Goal: Task Accomplishment & Management: Manage account settings

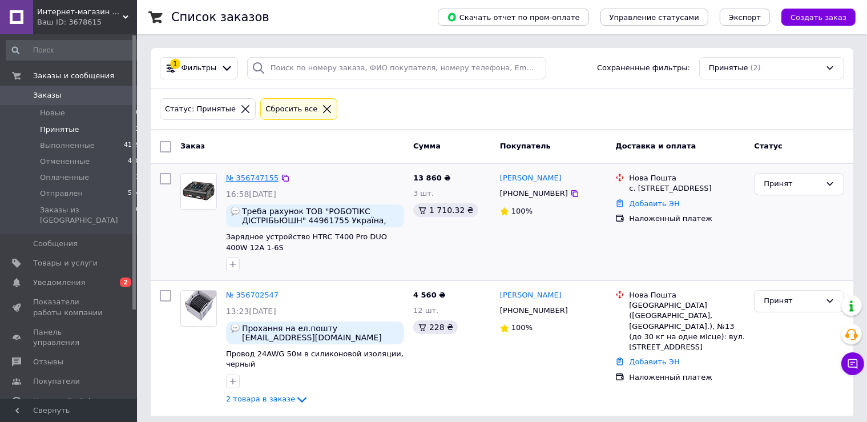
click at [256, 176] on link "№ 356747155" at bounding box center [252, 177] width 53 height 9
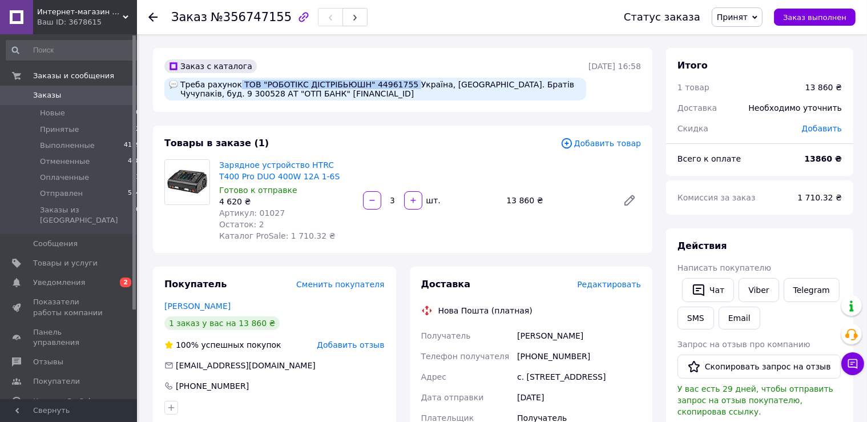
drag, startPoint x: 234, startPoint y: 84, endPoint x: 393, endPoint y: 83, distance: 159.2
click at [393, 83] on div "Треба рахунок ТОВ "РОБОТІКС ДІСТРІБЬЮШН" 44961755 Україна, [GEOGRAPHIC_DATA]. Б…" at bounding box center [375, 89] width 422 height 23
click at [483, 387] on div "Адрес" at bounding box center [467, 376] width 96 height 21
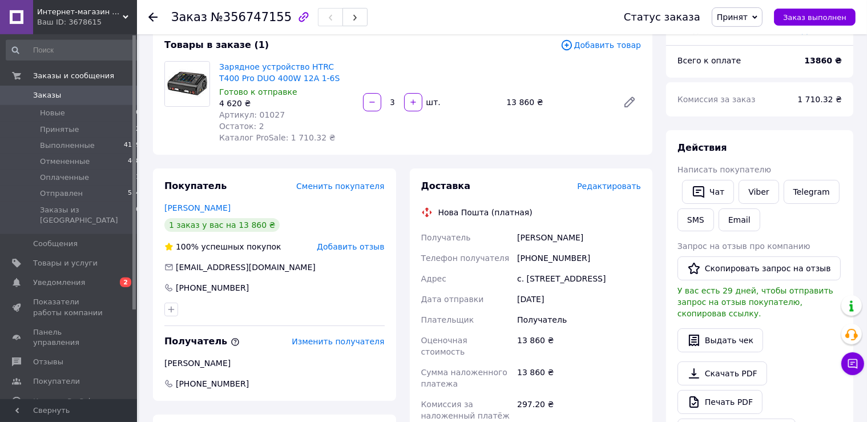
scroll to position [120, 0]
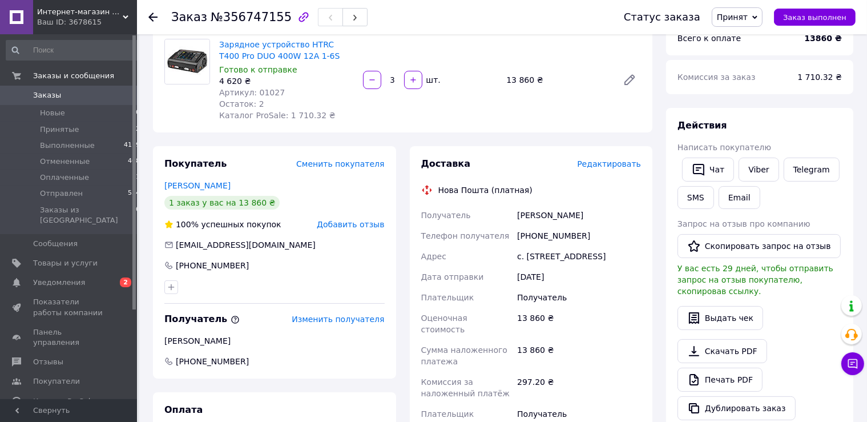
drag, startPoint x: 516, startPoint y: 215, endPoint x: 608, endPoint y: 225, distance: 91.8
click at [608, 225] on div "[PERSON_NAME]" at bounding box center [579, 215] width 128 height 21
copy div "[PERSON_NAME]"
click at [593, 372] on div "13 860 ₴" at bounding box center [579, 356] width 128 height 32
click at [524, 237] on div "[PHONE_NUMBER]" at bounding box center [579, 235] width 128 height 21
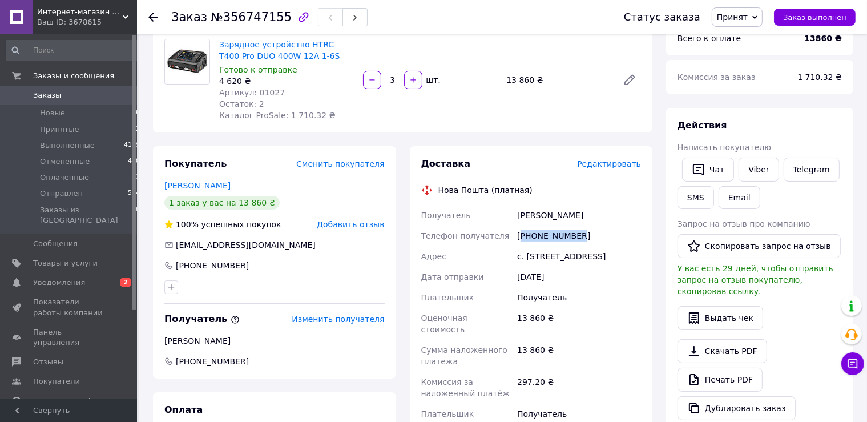
click at [524, 237] on div "[PHONE_NUMBER]" at bounding box center [579, 235] width 128 height 21
copy div "380509933277"
click at [564, 372] on div "13 860 ₴" at bounding box center [579, 356] width 128 height 32
drag, startPoint x: 516, startPoint y: 256, endPoint x: 574, endPoint y: 283, distance: 63.3
click at [574, 267] on div "с. [STREET_ADDRESS]" at bounding box center [579, 256] width 128 height 21
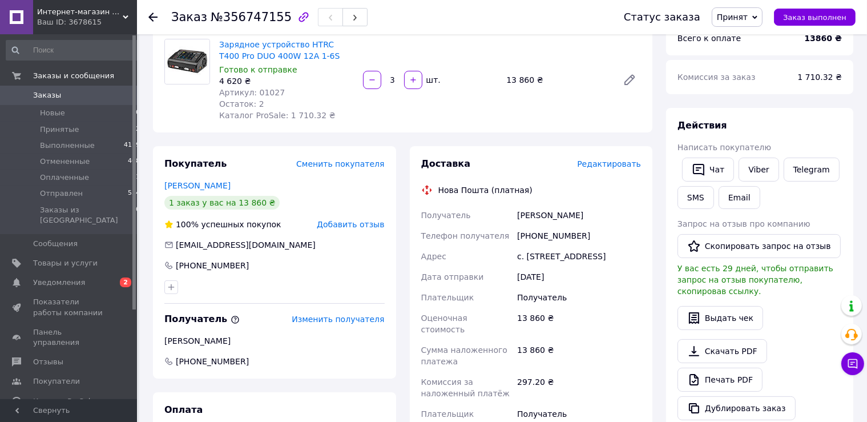
copy div "с. [STREET_ADDRESS]"
click at [549, 161] on div "Доставка" at bounding box center [499, 164] width 156 height 13
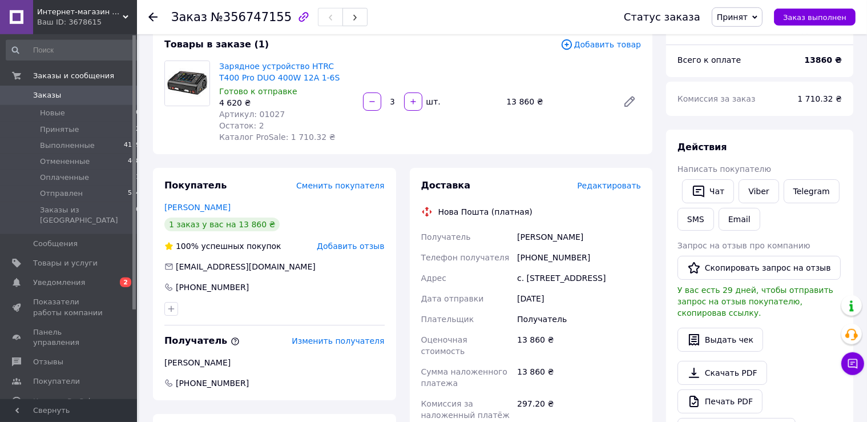
scroll to position [0, 0]
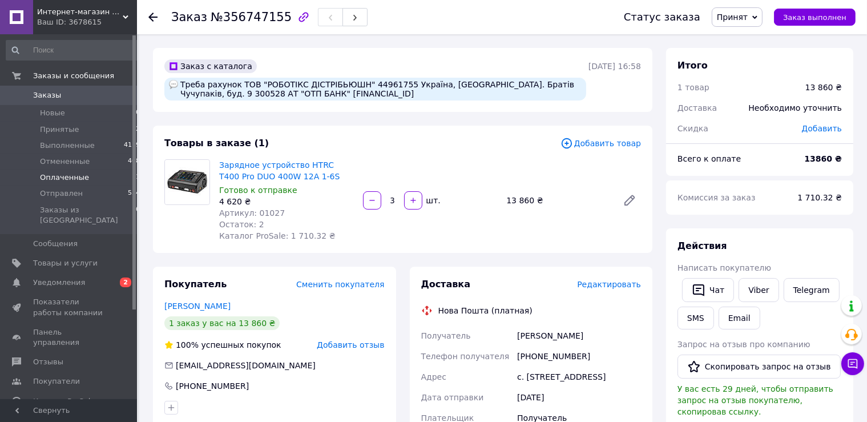
click at [56, 179] on span "Оплаченные" at bounding box center [64, 177] width 49 height 10
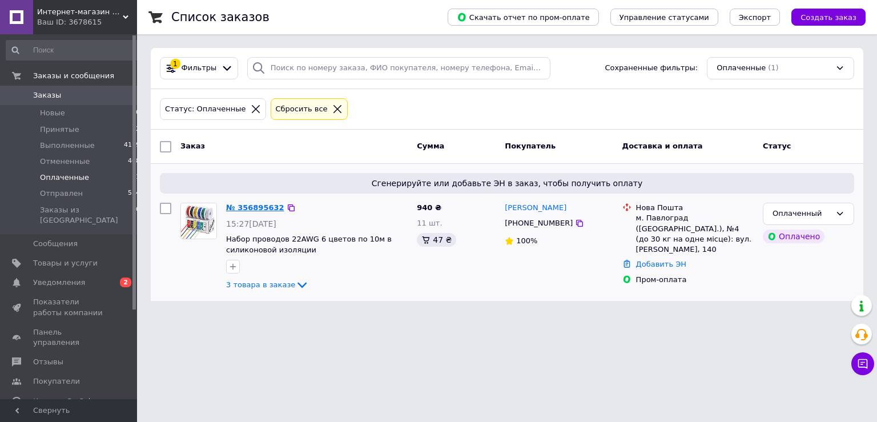
click at [262, 208] on link "№ 356895632" at bounding box center [255, 207] width 58 height 9
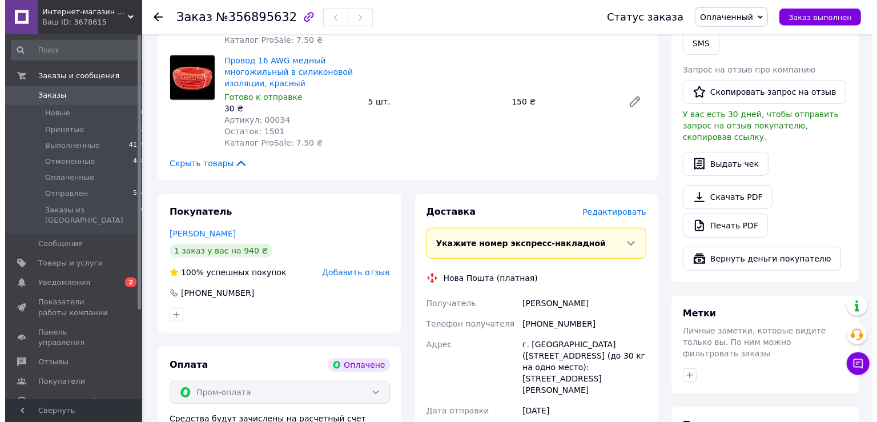
scroll to position [603, 0]
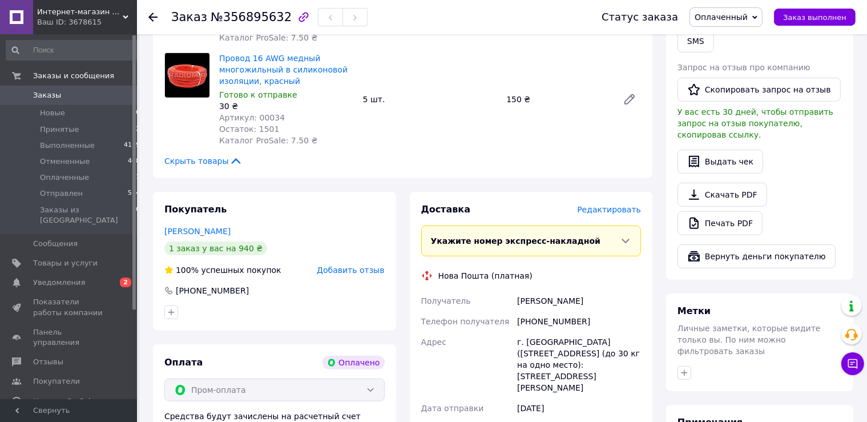
click at [628, 205] on span "Редактировать" at bounding box center [609, 209] width 64 height 9
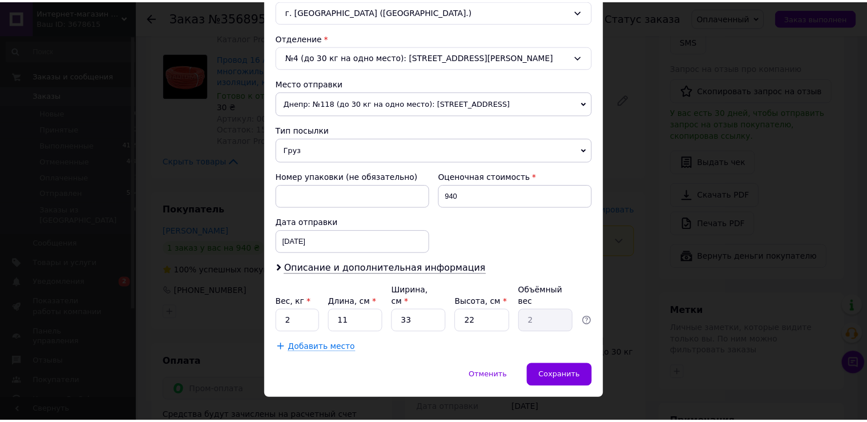
scroll to position [333, 0]
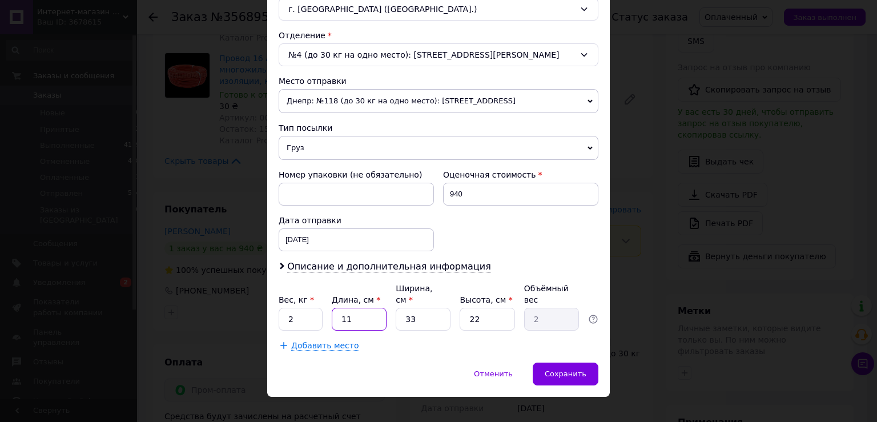
drag, startPoint x: 361, startPoint y: 308, endPoint x: 333, endPoint y: 304, distance: 28.2
click at [333, 308] on input "11" at bounding box center [359, 319] width 55 height 23
type input "1"
type input "0.18"
type input "17"
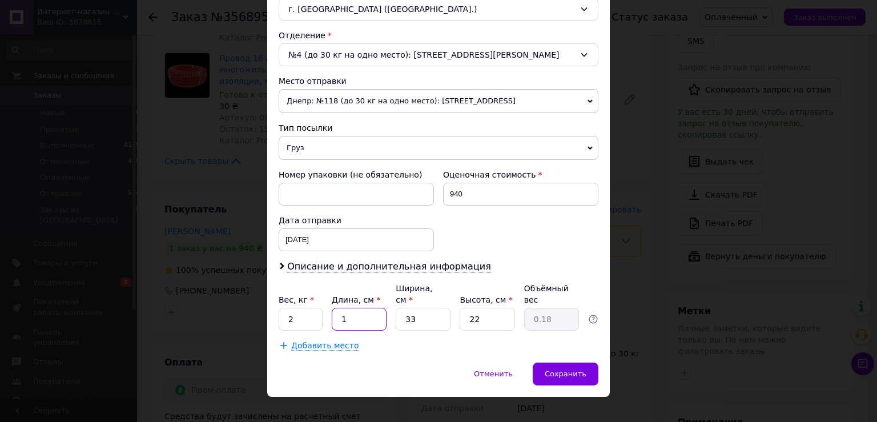
type input "3.09"
type input "17"
drag, startPoint x: 414, startPoint y: 298, endPoint x: 392, endPoint y: 301, distance: 22.4
click at [396, 308] on input "33" at bounding box center [423, 319] width 55 height 23
type input "1"
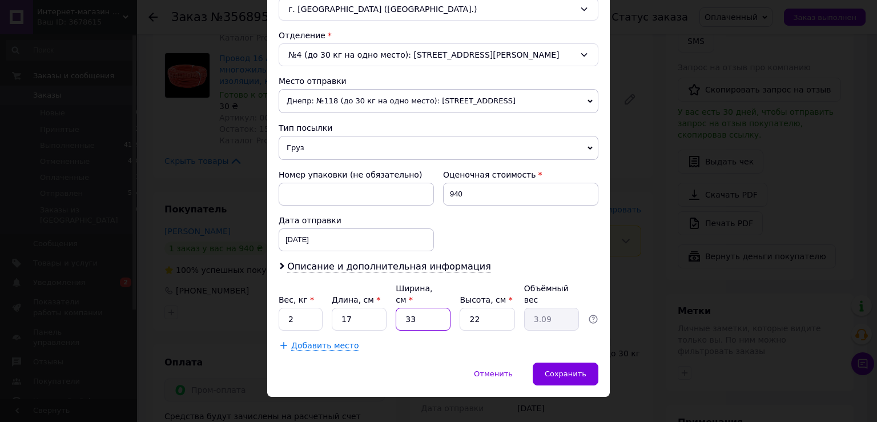
type input "0.1"
type input "12"
type input "1.12"
type input "12"
drag, startPoint x: 475, startPoint y: 308, endPoint x: 457, endPoint y: 305, distance: 19.1
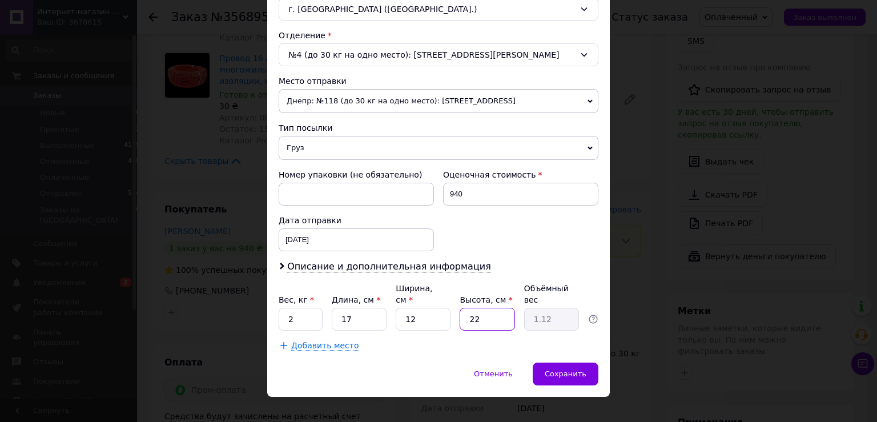
click at [459, 308] on input "22" at bounding box center [486, 319] width 55 height 23
type input "1"
type input "0.1"
type input "10"
type input "0.51"
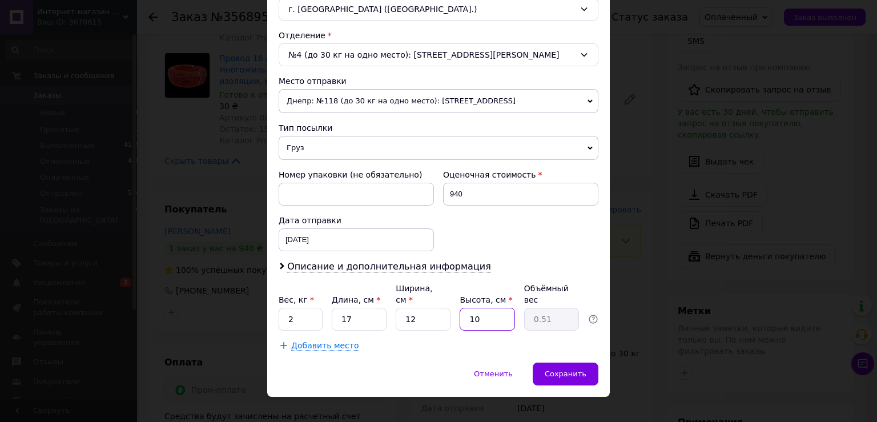
type input "10"
click at [279, 308] on input "2" at bounding box center [301, 319] width 44 height 23
click at [288, 308] on input "05" at bounding box center [301, 319] width 44 height 23
type input "0.5"
click at [557, 369] on span "Сохранить" at bounding box center [565, 373] width 42 height 9
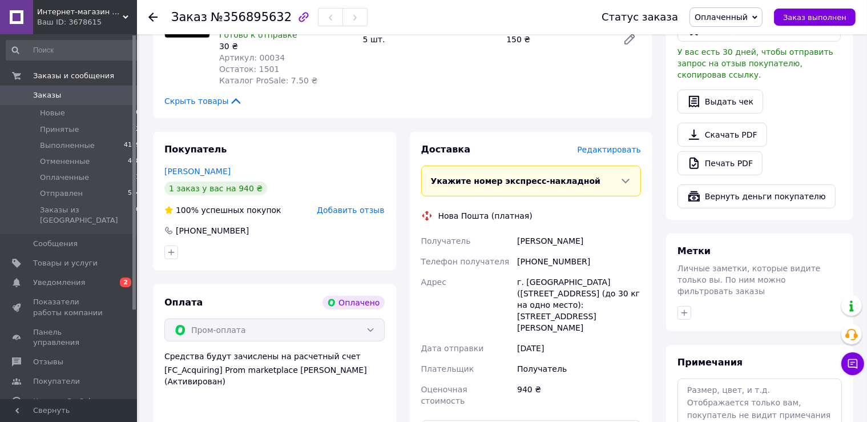
scroll to position [844, 0]
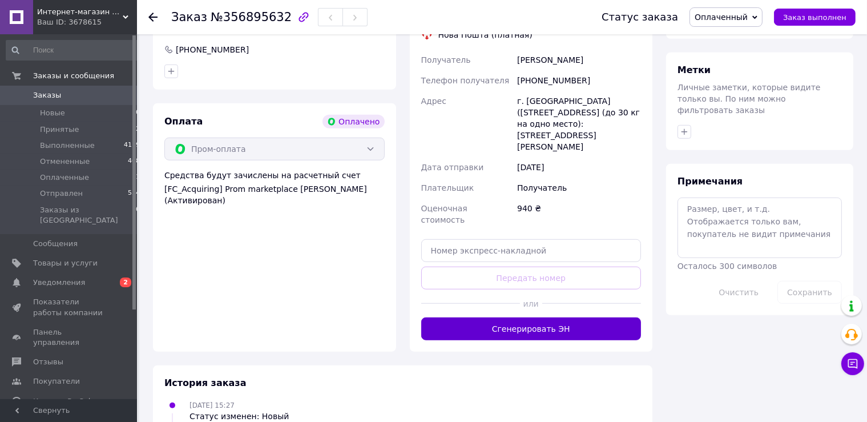
click at [551, 317] on button "Сгенерировать ЭН" at bounding box center [531, 328] width 220 height 23
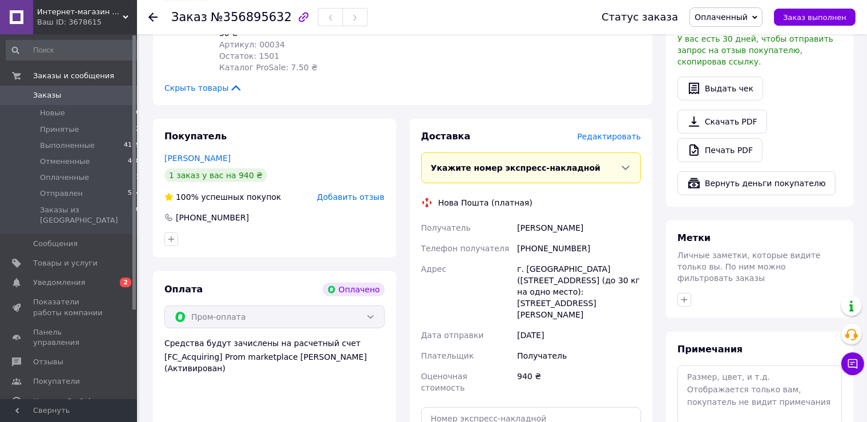
scroll to position [663, 0]
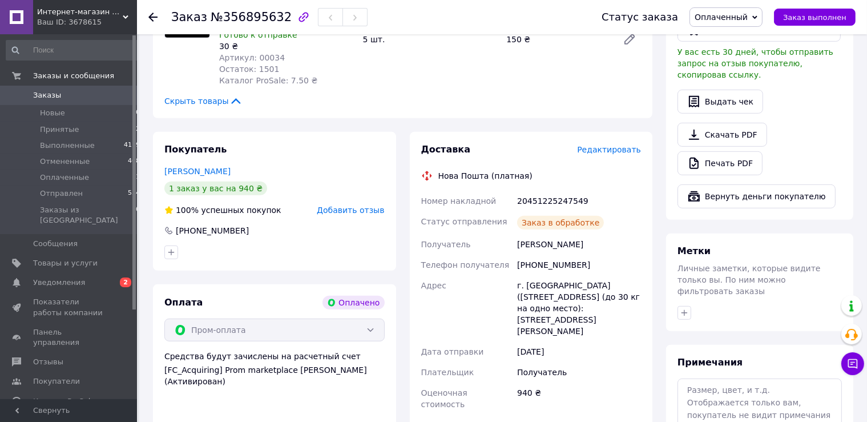
click at [554, 191] on div "20451225247549" at bounding box center [579, 201] width 128 height 21
copy div "20451225247549"
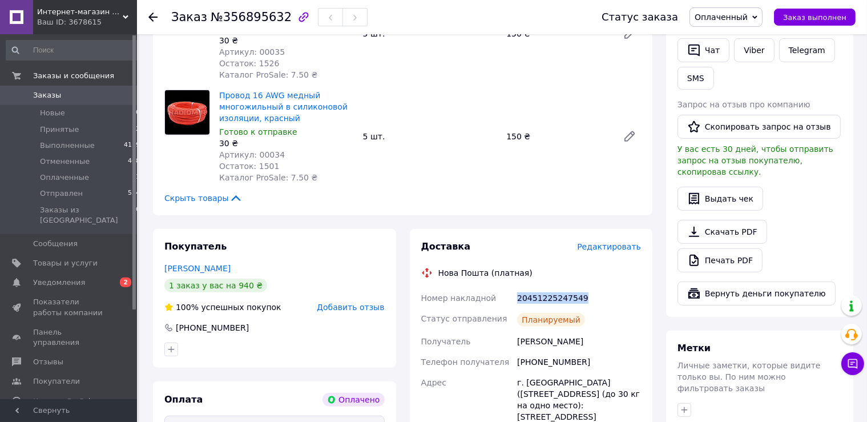
scroll to position [542, 0]
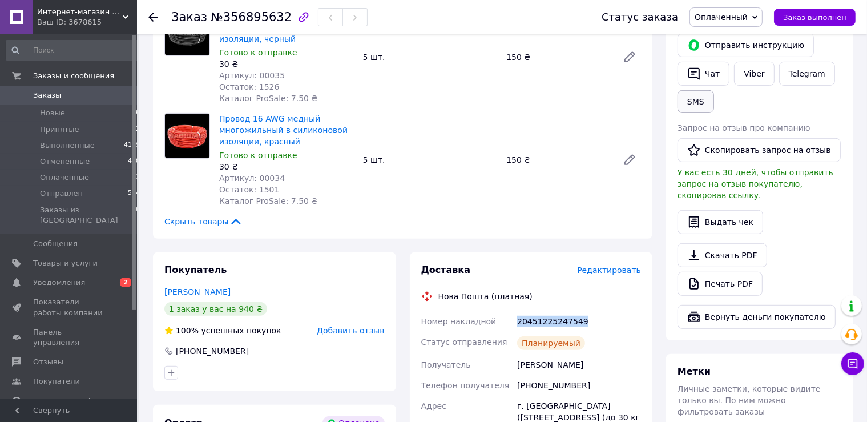
click at [696, 106] on button "SMS" at bounding box center [695, 101] width 37 height 23
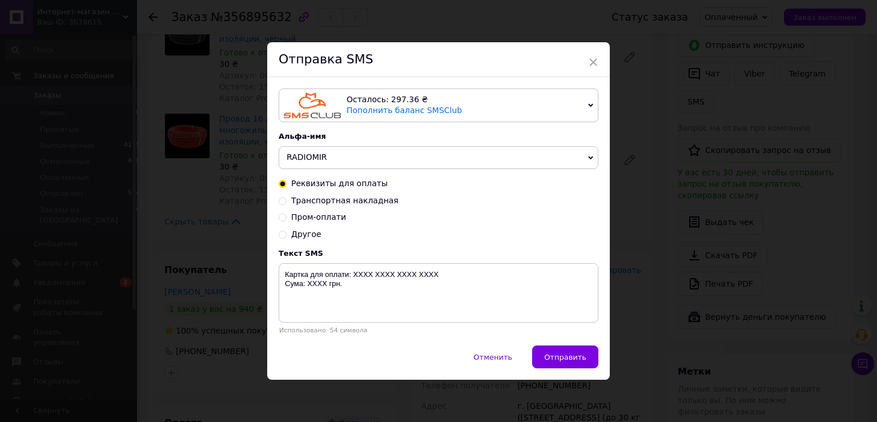
click at [279, 219] on input "Пром-оплати" at bounding box center [283, 216] width 8 height 8
radio input "true"
radio input "false"
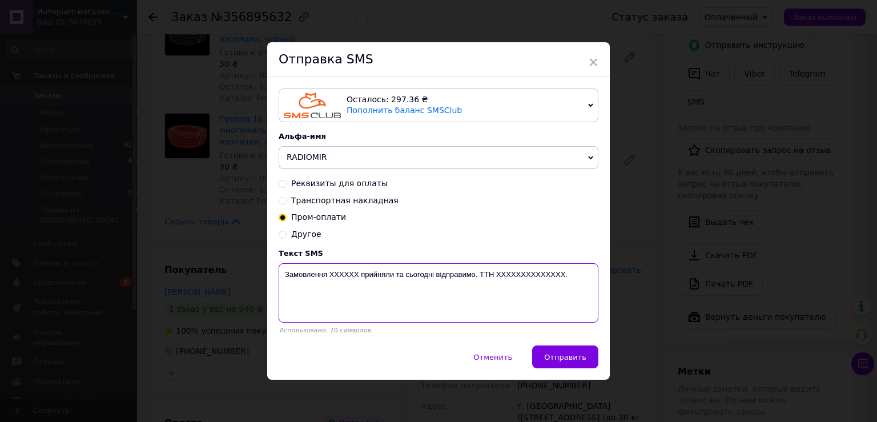
click at [526, 275] on textarea "Замовлення ХХХХХХ прийняли та сьогодні відправимо. ТТН XXXXXXXXXXXXXX." at bounding box center [439, 292] width 320 height 59
paste textarea "20451225247549"
click at [339, 279] on textarea "Замовлення ХХХХХХ прийняли та сьогодні відправимо. ТТН 20451225247549." at bounding box center [439, 292] width 320 height 59
click at [339, 278] on textarea "Замовлення ХХХХХХ прийняли та сьогодні відправимо. ТТН 20451225247549." at bounding box center [439, 292] width 320 height 59
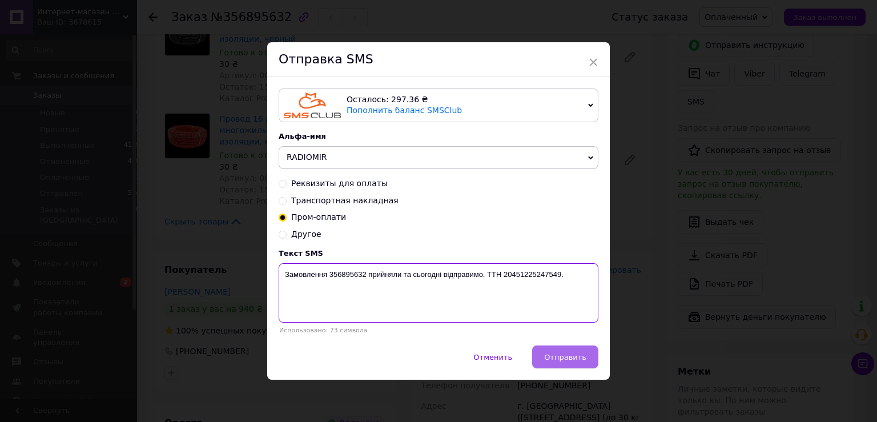
type textarea "Замовлення 356895632 прийняли та сьогодні відправимо. ТТН 20451225247549."
click at [549, 354] on span "Отправить" at bounding box center [565, 357] width 42 height 9
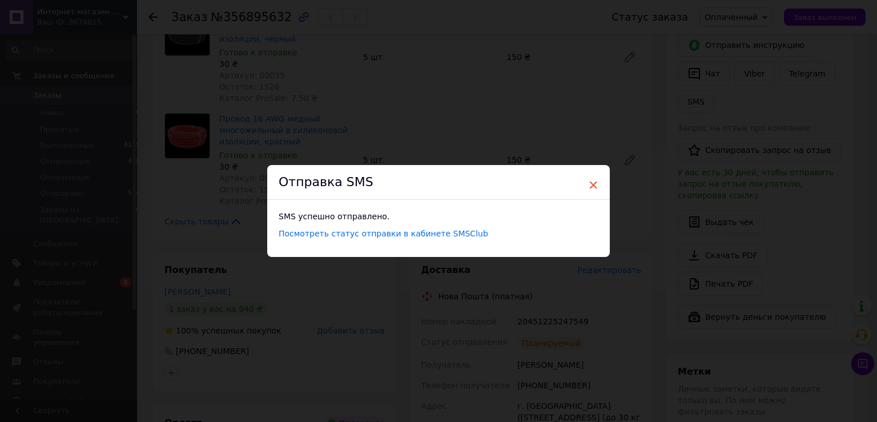
click at [590, 186] on span "×" at bounding box center [593, 184] width 10 height 19
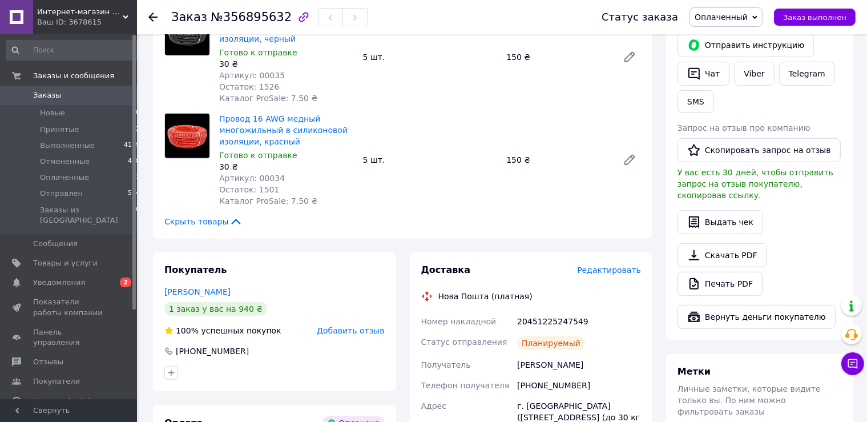
click at [599, 311] on div "20451225247549" at bounding box center [579, 321] width 128 height 21
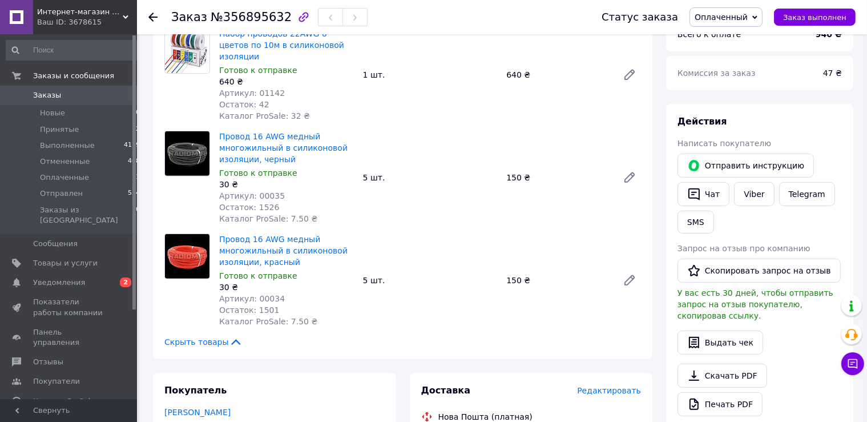
scroll to position [482, 0]
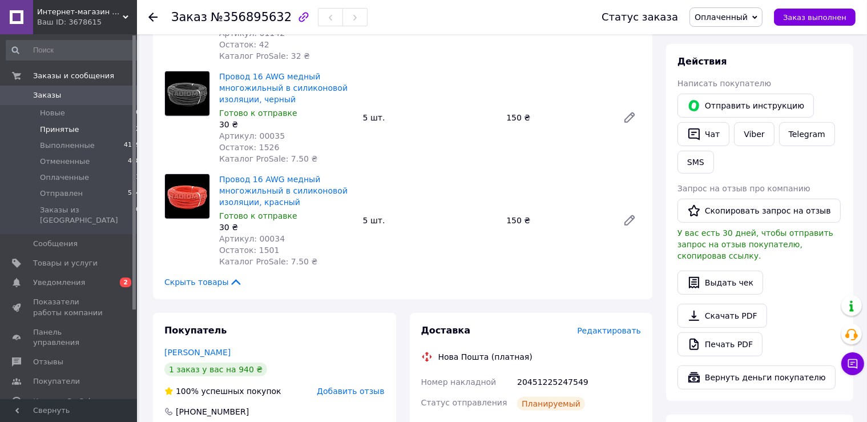
click at [54, 131] on span "Принятые" at bounding box center [59, 129] width 39 height 10
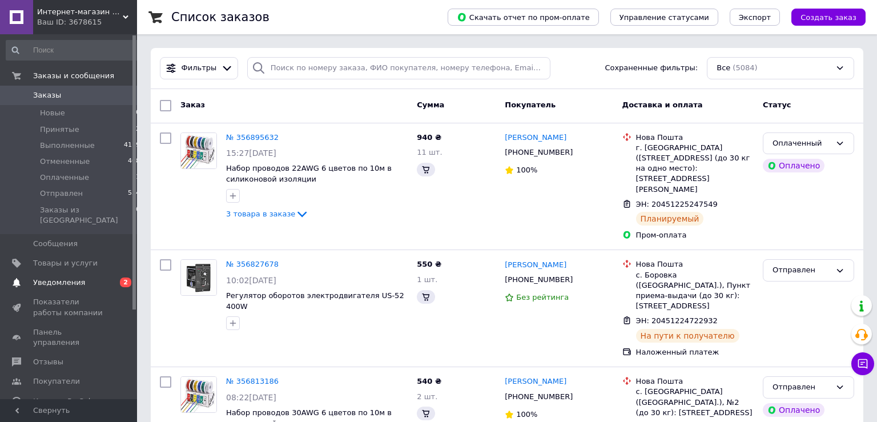
click at [72, 277] on span "Уведомления" at bounding box center [59, 282] width 52 height 10
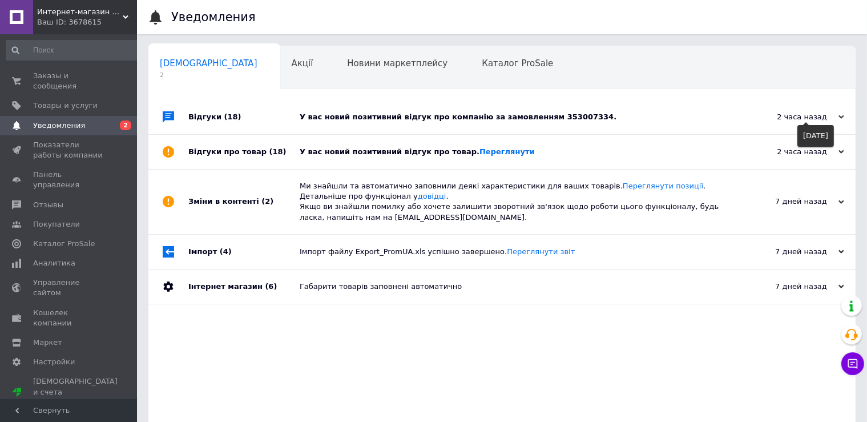
click at [825, 119] on div "2 часа назад" at bounding box center [787, 117] width 114 height 10
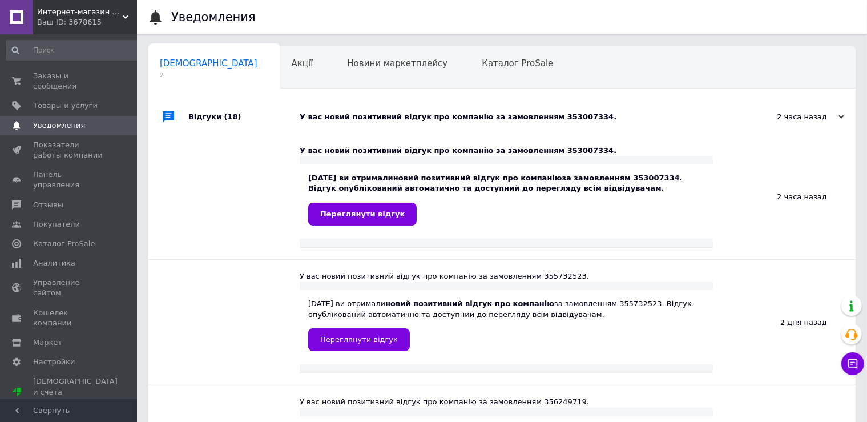
click at [543, 116] on div "У вас новий позитивний відгук про компанію за замовленням 353007334." at bounding box center [515, 117] width 430 height 10
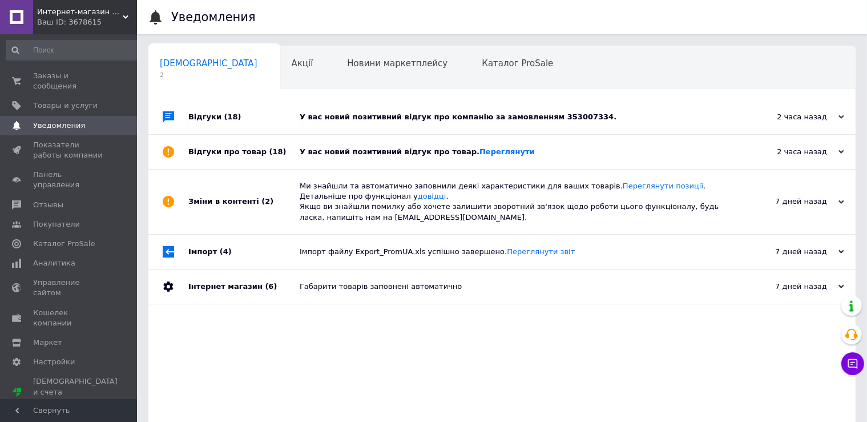
click at [543, 116] on div "У вас новий позитивний відгук про компанію за замовленням 353007334." at bounding box center [515, 117] width 430 height 10
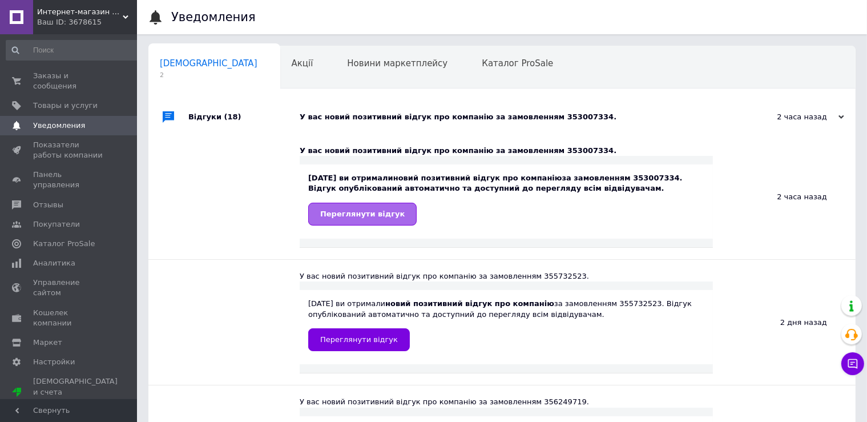
click at [378, 214] on span "Переглянути відгук" at bounding box center [362, 213] width 84 height 9
